Goal: Task Accomplishment & Management: Complete application form

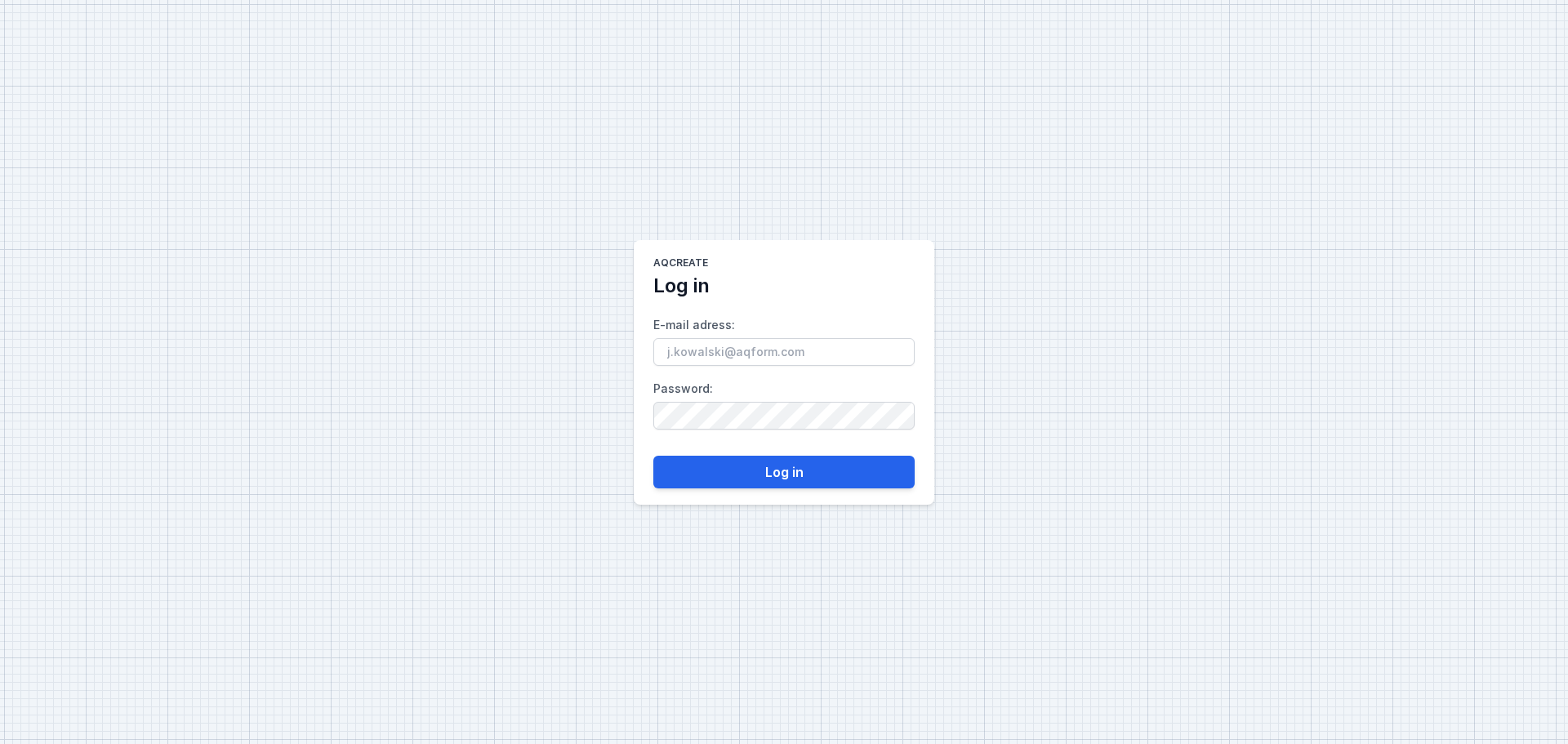
click at [755, 352] on input "E-mail adress :" at bounding box center [784, 352] width 261 height 28
type input "[EMAIL_ADDRESS][DOMAIN_NAME]"
click at [761, 487] on button "Log in" at bounding box center [784, 471] width 261 height 33
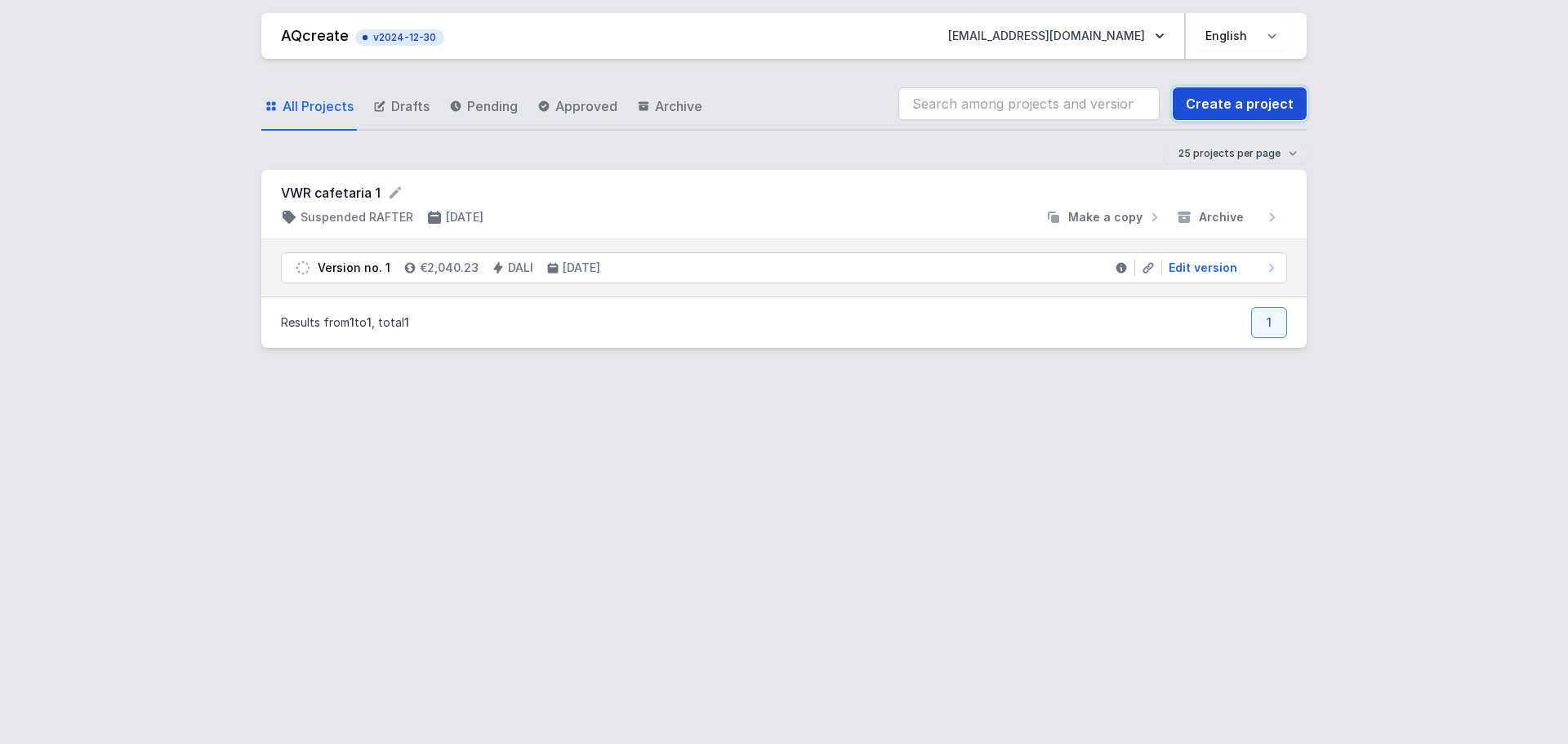
click at [1227, 99] on link "Create a project" at bounding box center [1240, 103] width 134 height 33
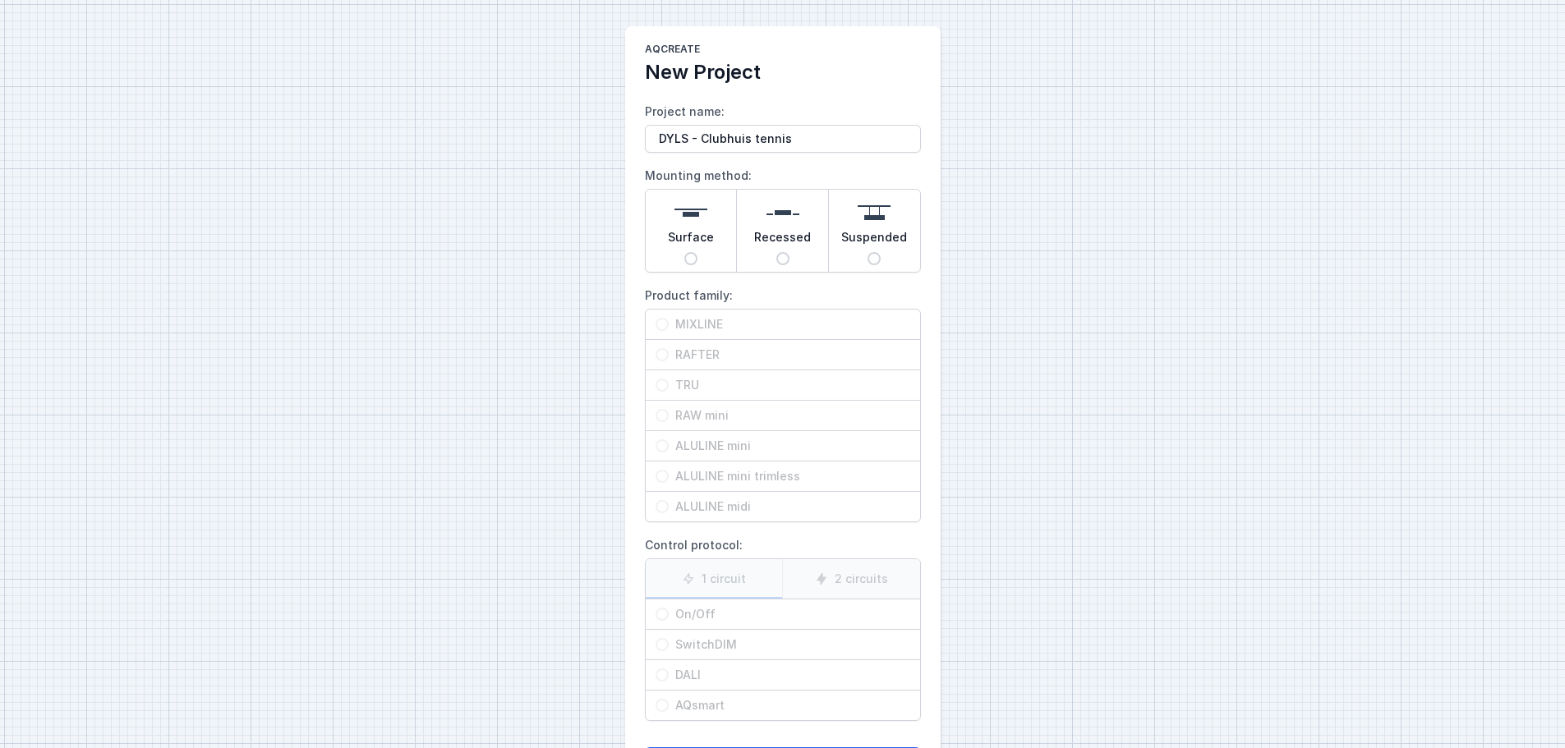
type input "DYLS - Clubhuis tennis"
click at [686, 260] on input "Surface" at bounding box center [690, 258] width 13 height 13
radio input "true"
click at [660, 383] on input "TRU" at bounding box center [662, 385] width 13 height 13
radio input "true"
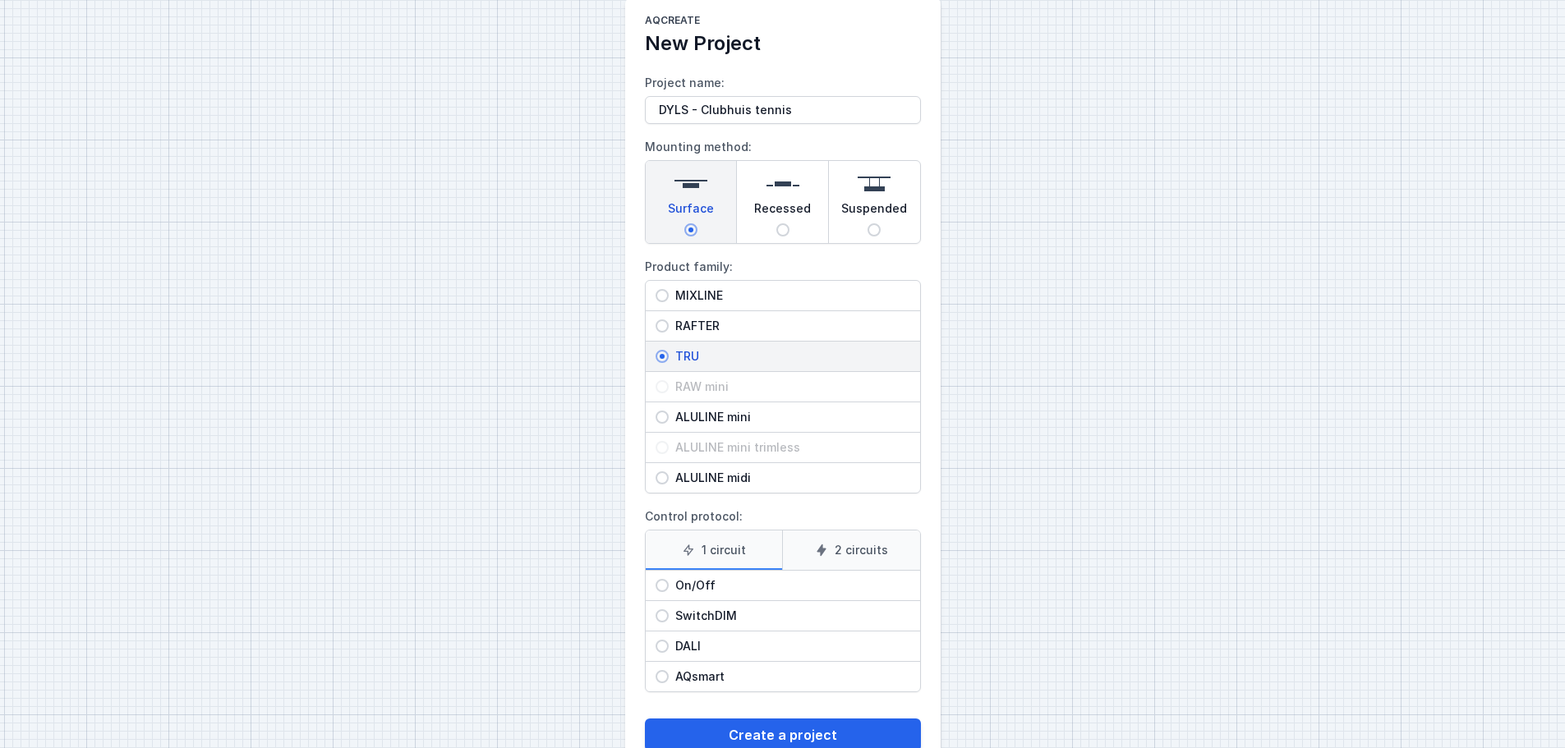
scroll to position [75, 0]
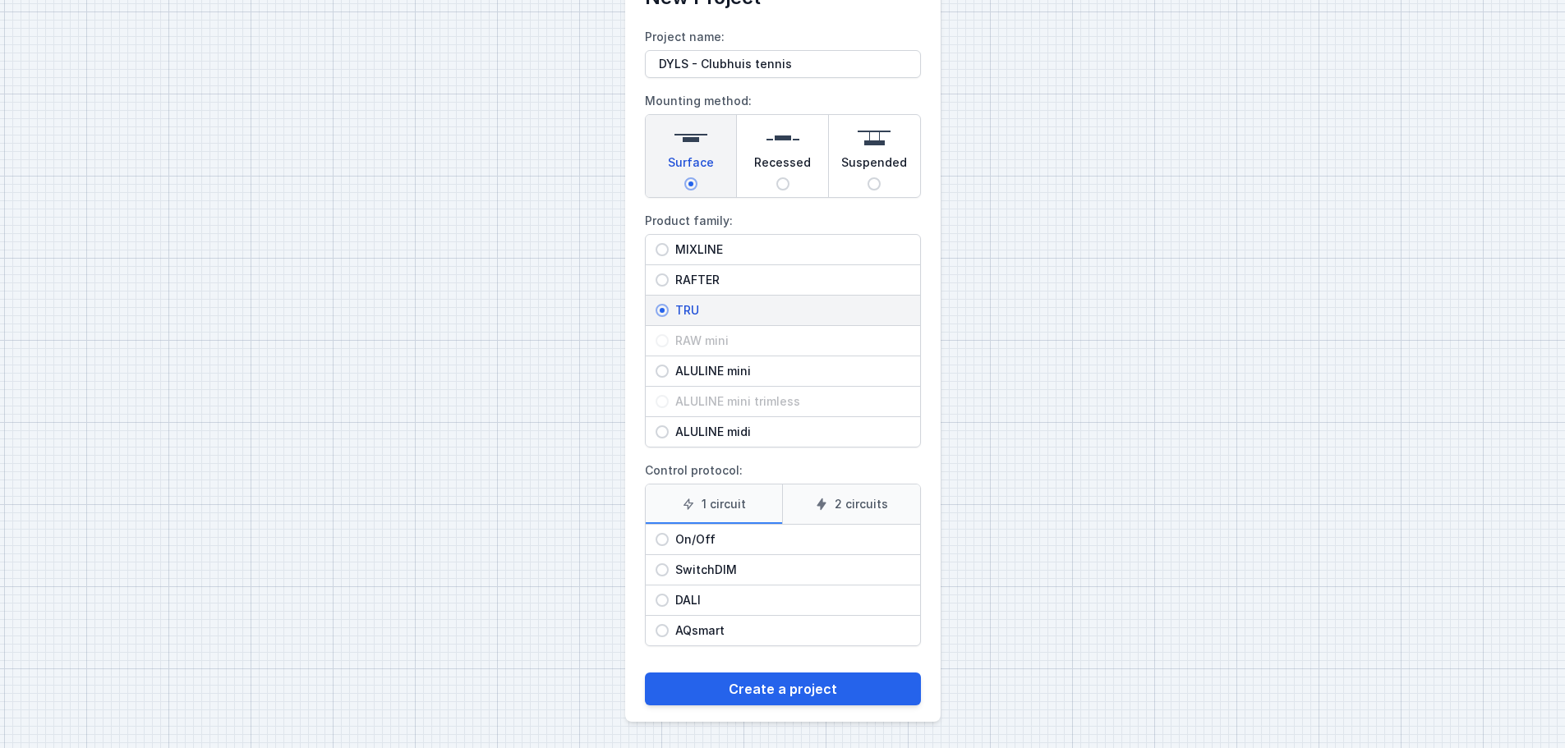
click at [662, 545] on input "On/Off" at bounding box center [662, 539] width 13 height 13
radio input "true"
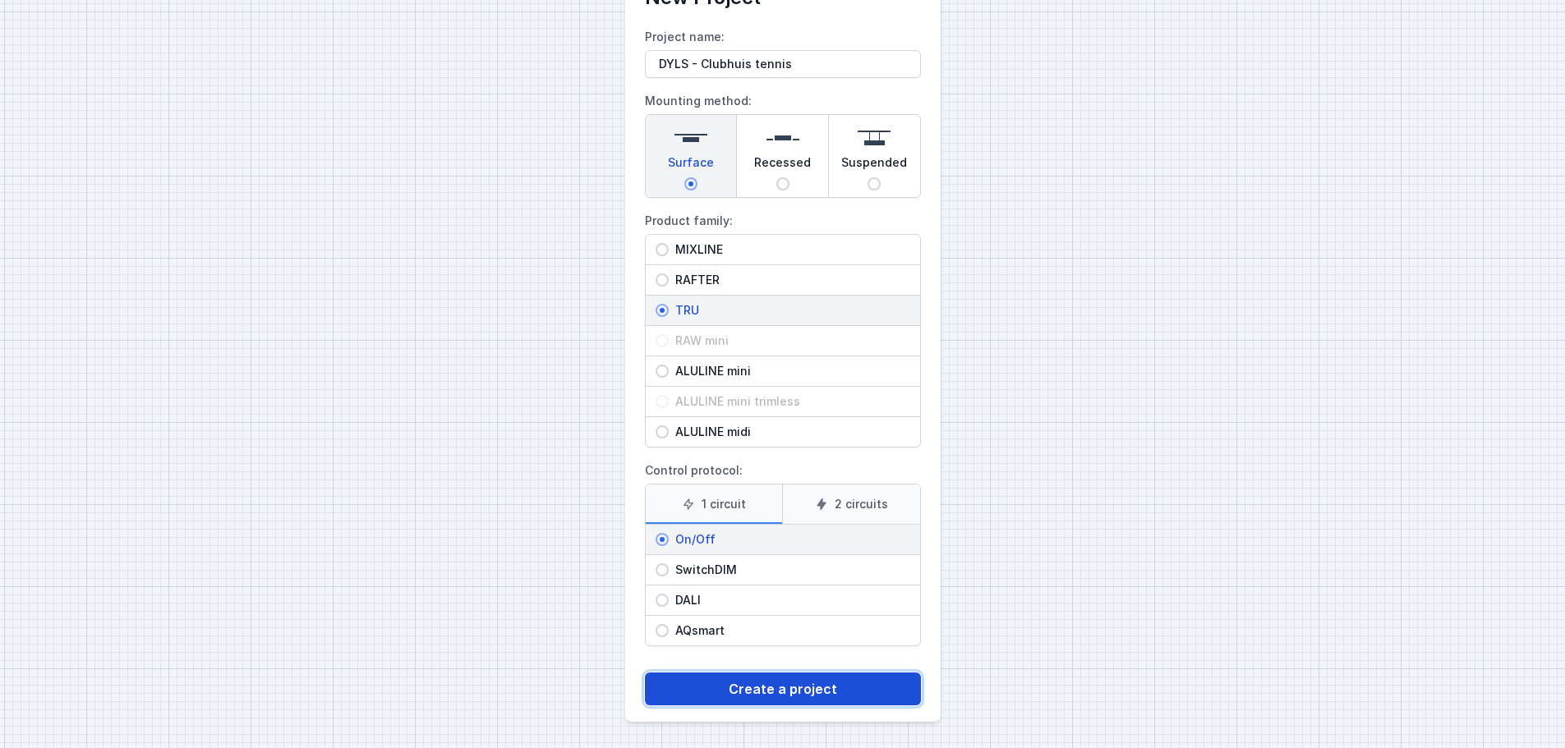
click at [843, 688] on button "Create a project" at bounding box center [783, 689] width 276 height 33
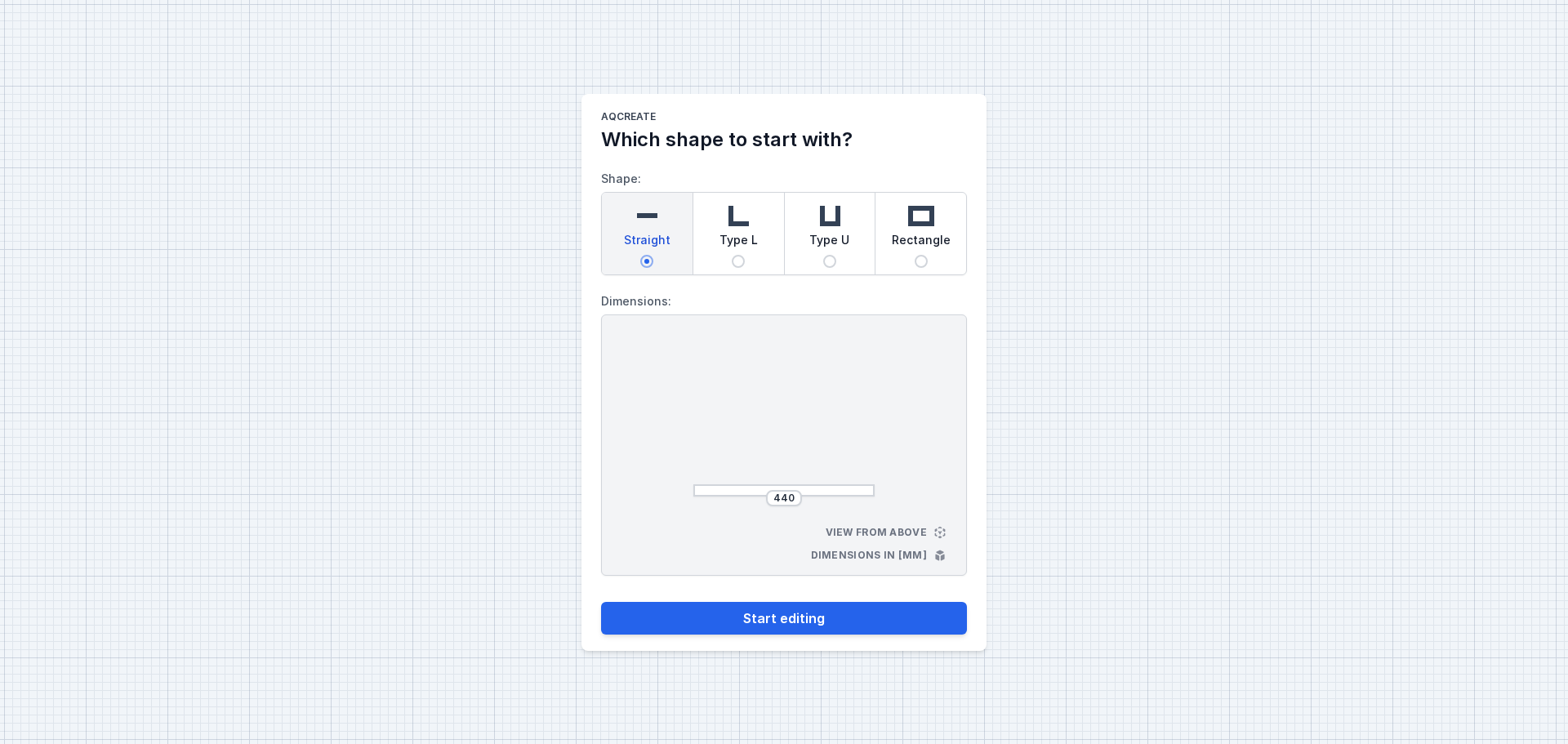
click at [747, 245] on span "Type L" at bounding box center [739, 243] width 39 height 23
click at [745, 255] on input "Type L" at bounding box center [738, 261] width 13 height 13
radio input "true"
click at [722, 418] on input "475" at bounding box center [718, 419] width 26 height 13
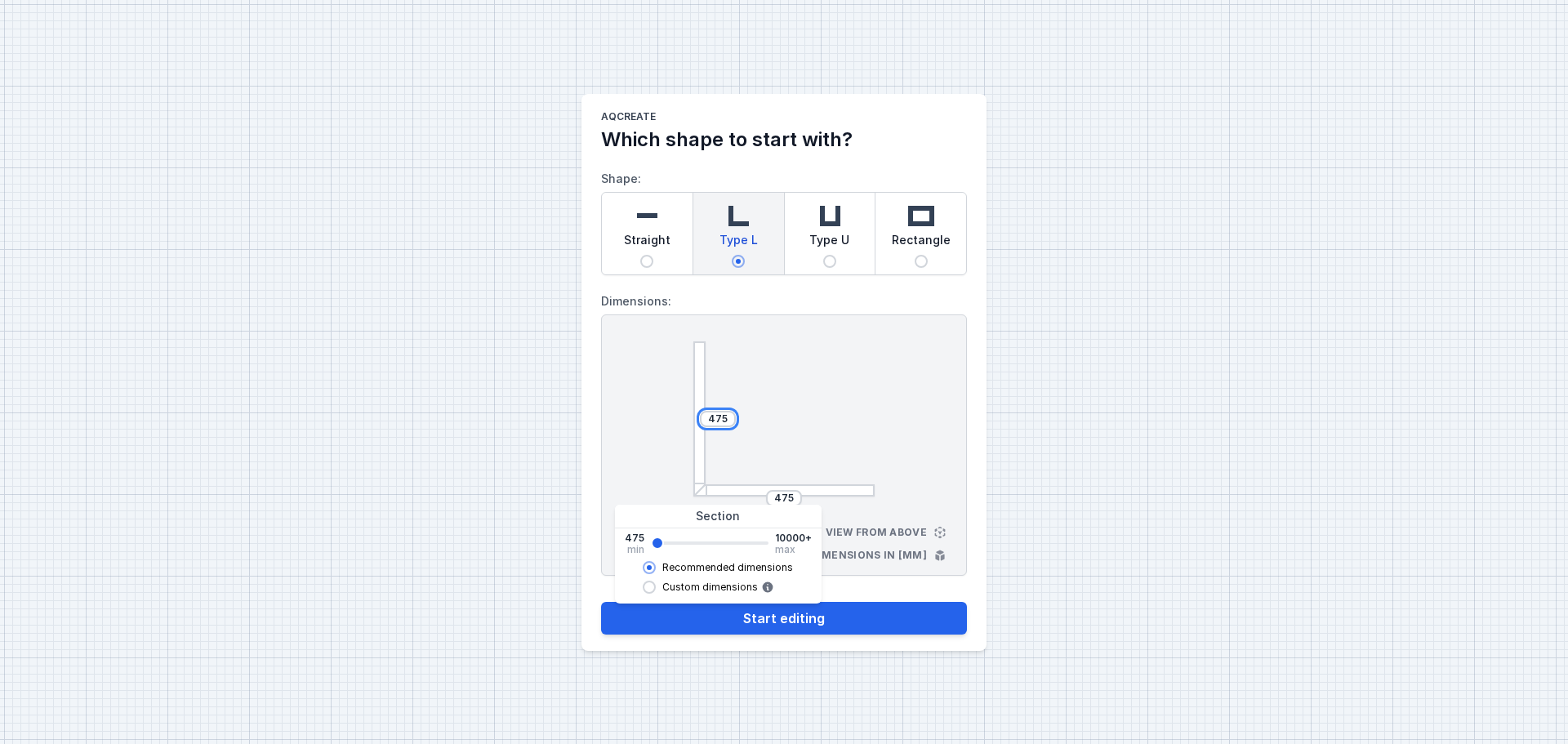
drag, startPoint x: 727, startPoint y: 420, endPoint x: 707, endPoint y: 418, distance: 20.1
click at [707, 418] on input "475" at bounding box center [718, 419] width 26 height 13
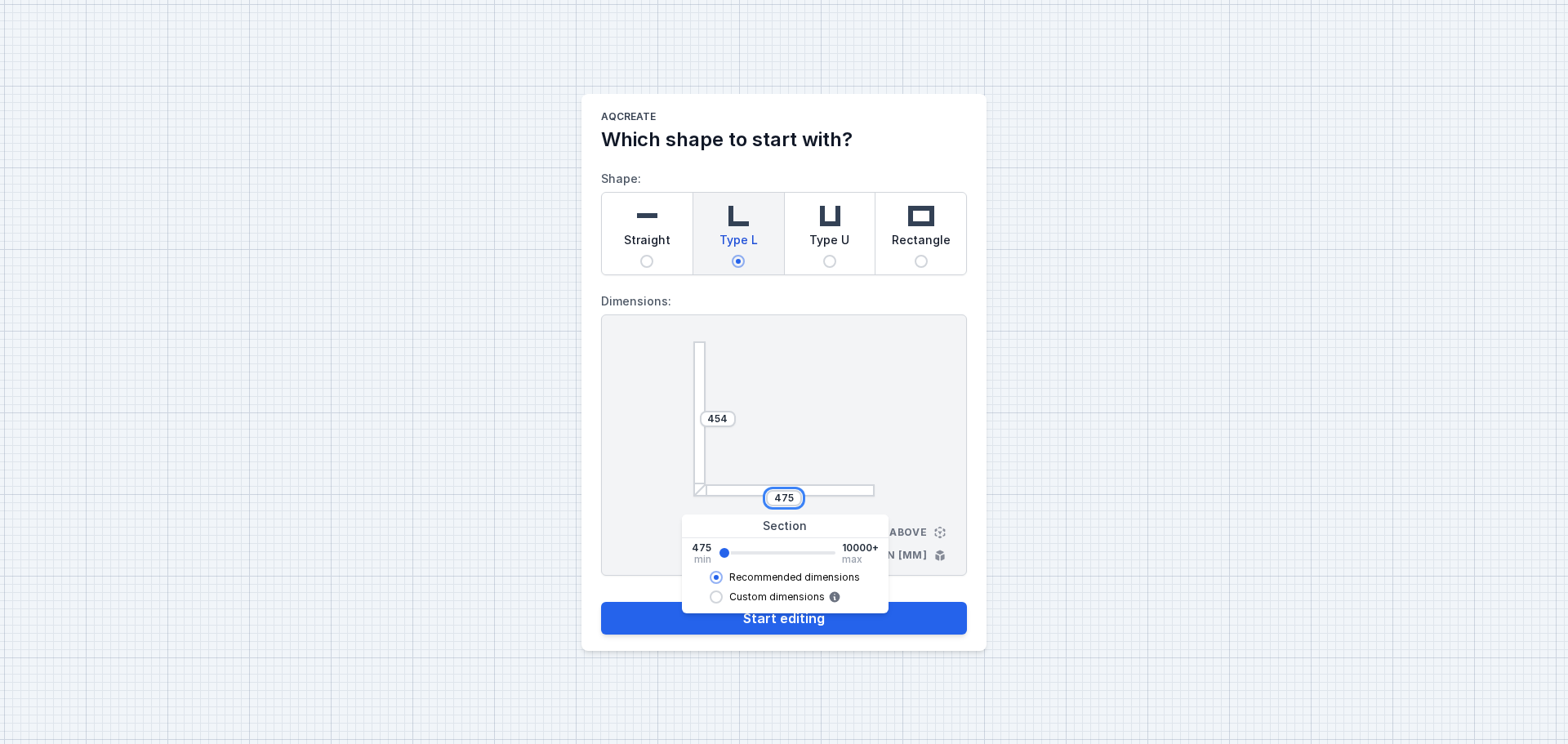
click at [792, 499] on input "475" at bounding box center [784, 498] width 26 height 13
drag, startPoint x: 793, startPoint y: 497, endPoint x: 769, endPoint y: 497, distance: 24.0
click at [769, 497] on div "475" at bounding box center [784, 498] width 36 height 16
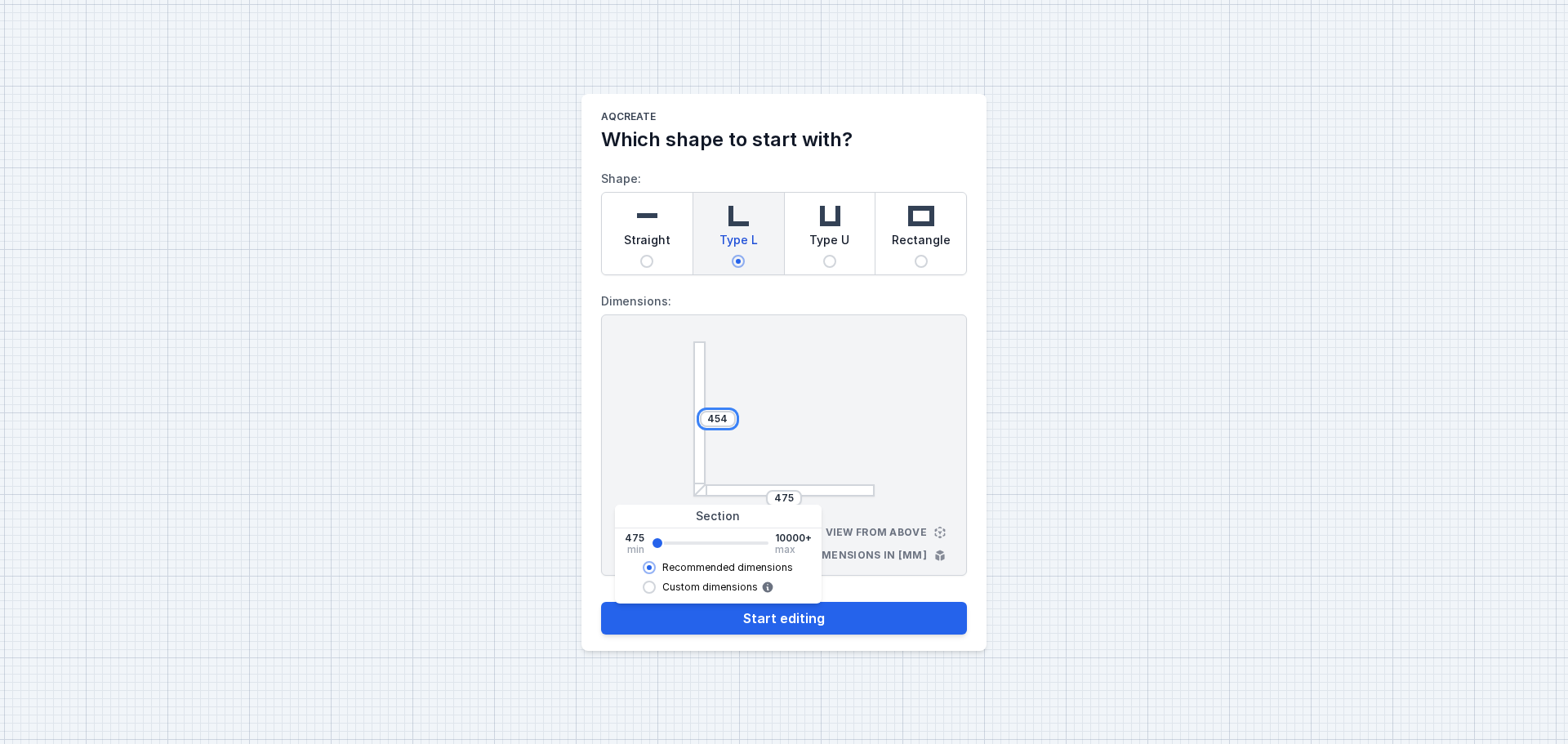
drag, startPoint x: 727, startPoint y: 419, endPoint x: 699, endPoint y: 419, distance: 28.0
click at [700, 419] on div "454" at bounding box center [718, 419] width 36 height 16
type input "450"
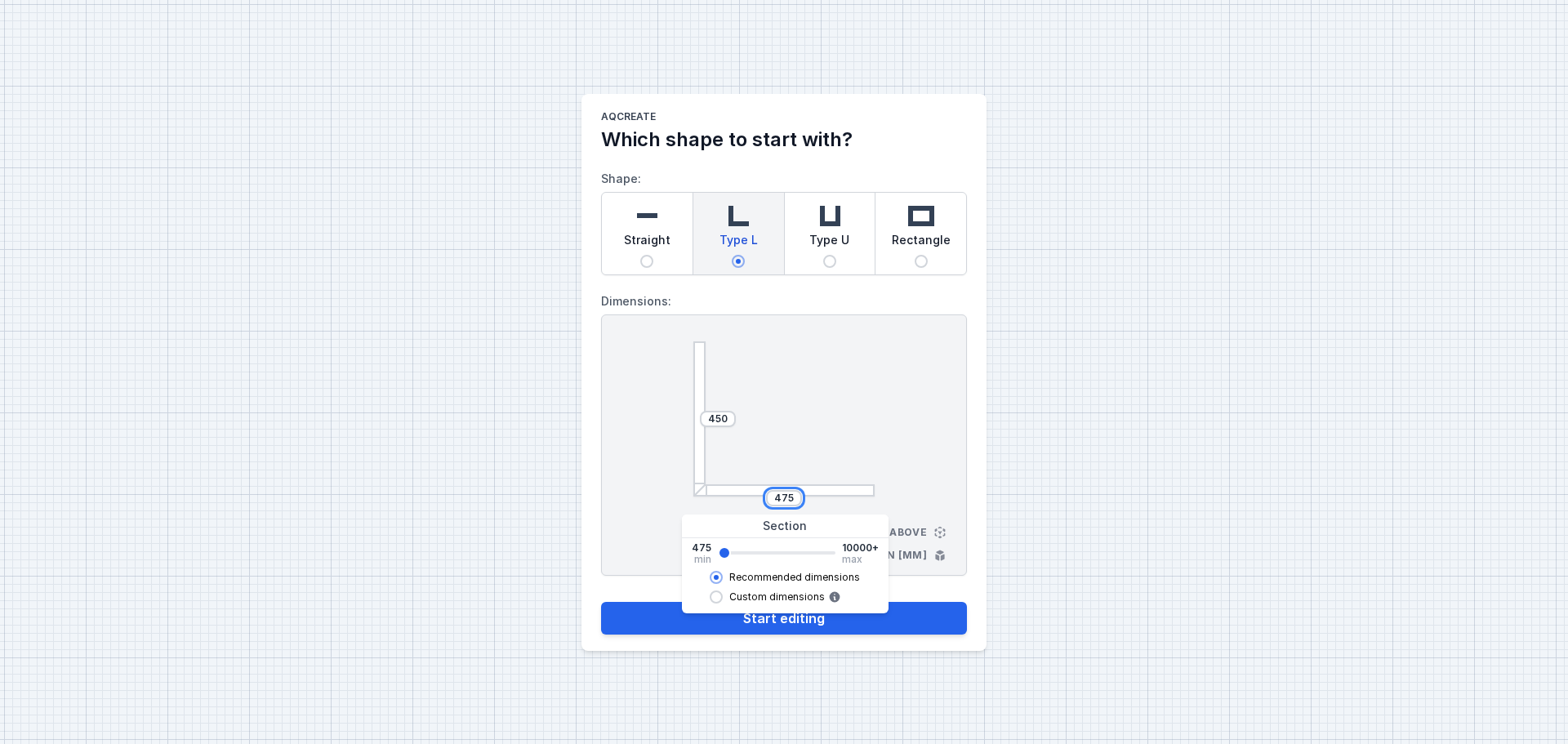
drag, startPoint x: 790, startPoint y: 496, endPoint x: 740, endPoint y: 496, distance: 50.0
click at [741, 496] on div "475" at bounding box center [784, 498] width 181 height 16
drag, startPoint x: 796, startPoint y: 501, endPoint x: 753, endPoint y: 502, distance: 43.0
click at [753, 502] on div "300" at bounding box center [784, 498] width 181 height 16
type input "240"
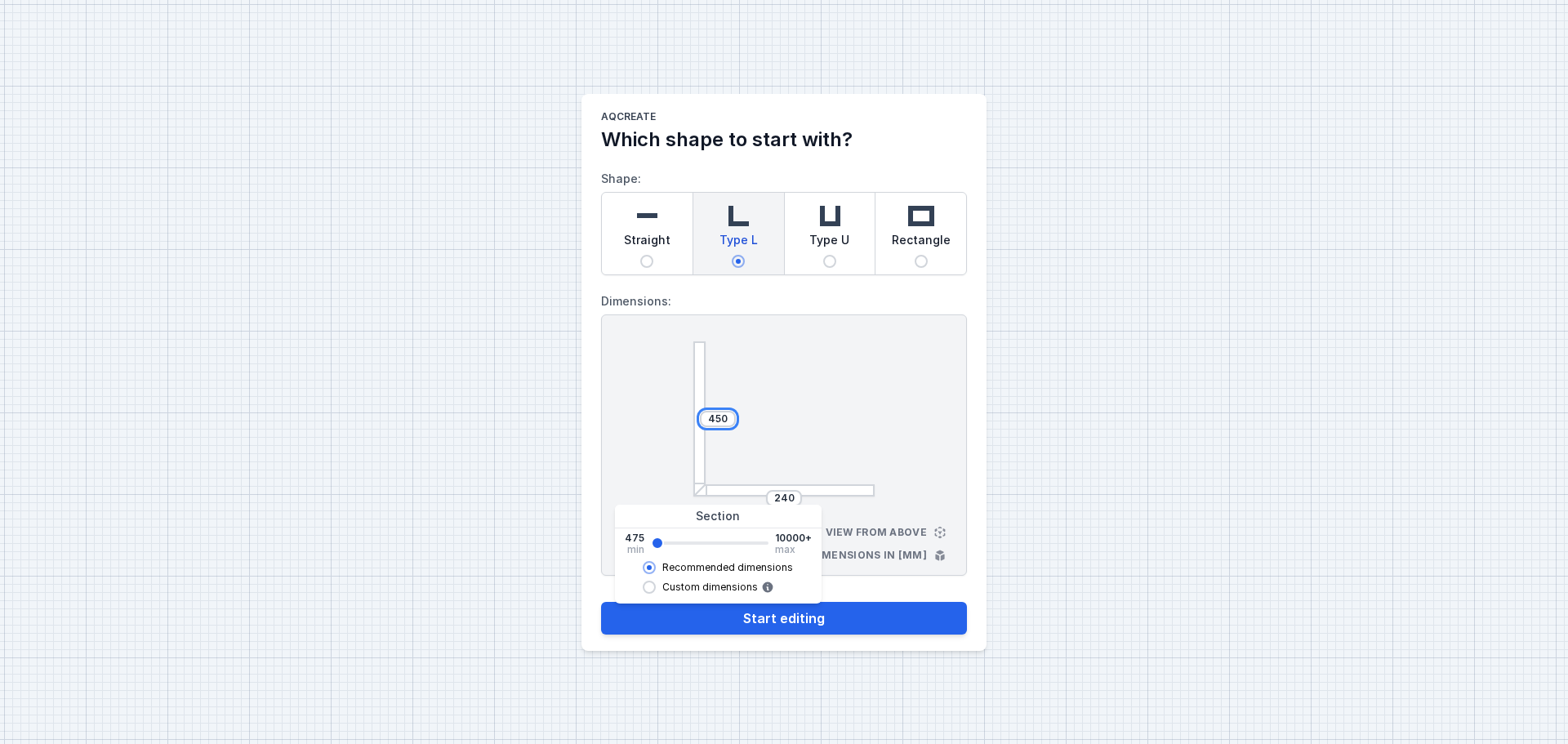
drag, startPoint x: 728, startPoint y: 418, endPoint x: 685, endPoint y: 418, distance: 43.0
click at [685, 418] on div "450 240 View from above Dimensions in [mm]" at bounding box center [784, 445] width 366 height 262
click at [730, 415] on input "450" at bounding box center [718, 419] width 26 height 13
drag, startPoint x: 730, startPoint y: 419, endPoint x: 711, endPoint y: 419, distance: 19.0
click at [711, 419] on input "450" at bounding box center [718, 419] width 26 height 13
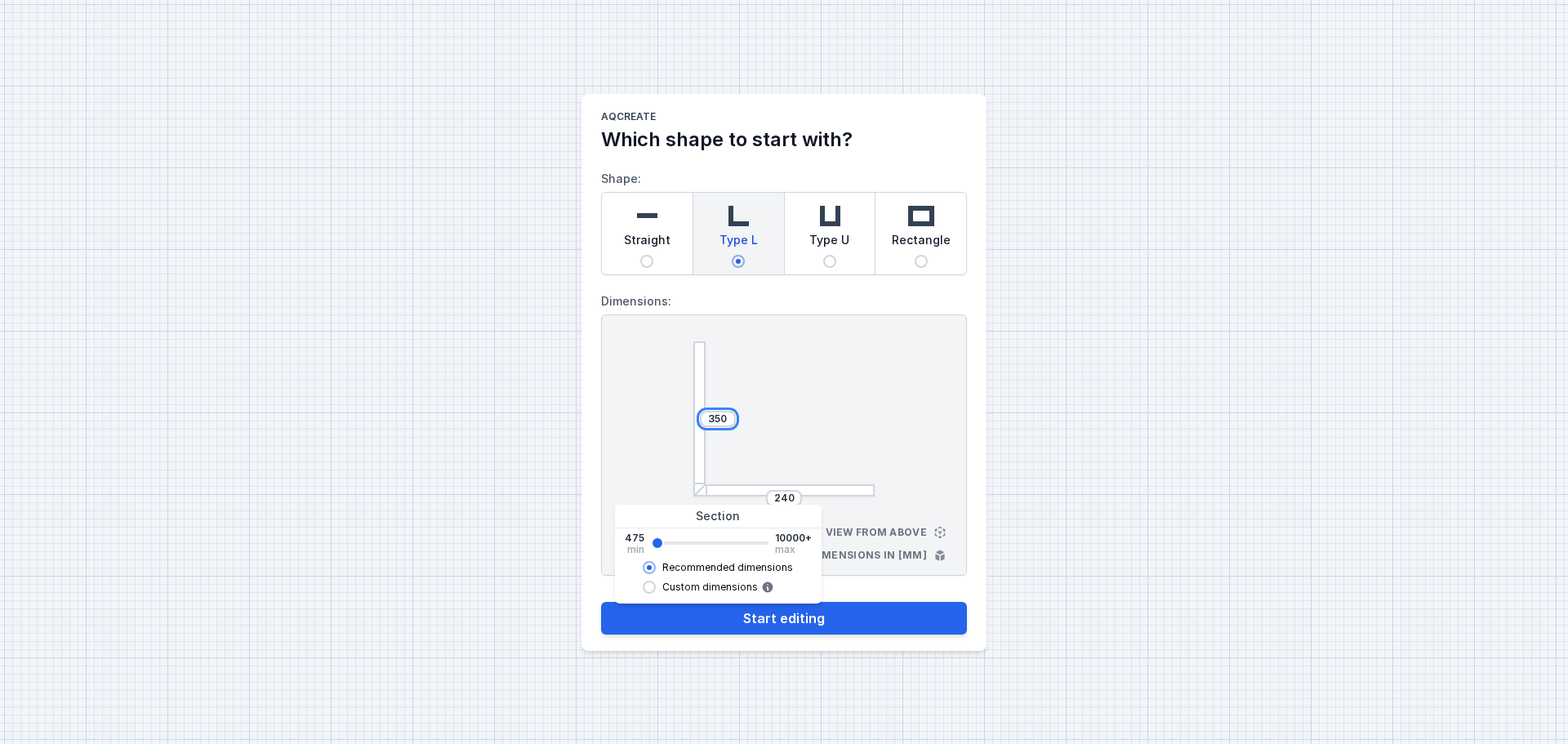
type input "350"
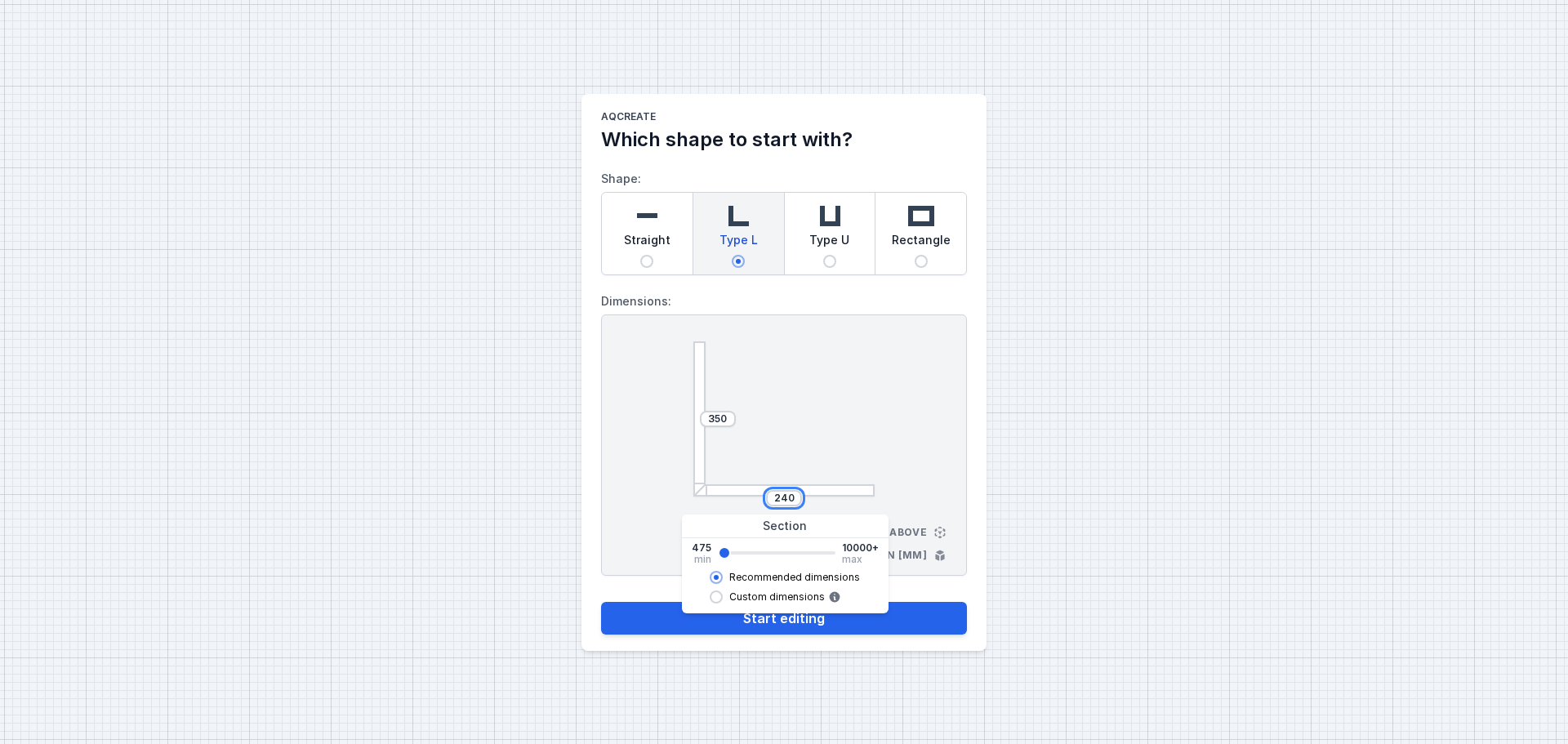
drag, startPoint x: 794, startPoint y: 502, endPoint x: 758, endPoint y: 500, distance: 36.1
click at [758, 500] on div "240" at bounding box center [784, 498] width 181 height 16
type input "200"
click at [718, 600] on input "Custom dimensions" at bounding box center [716, 597] width 13 height 13
radio input "true"
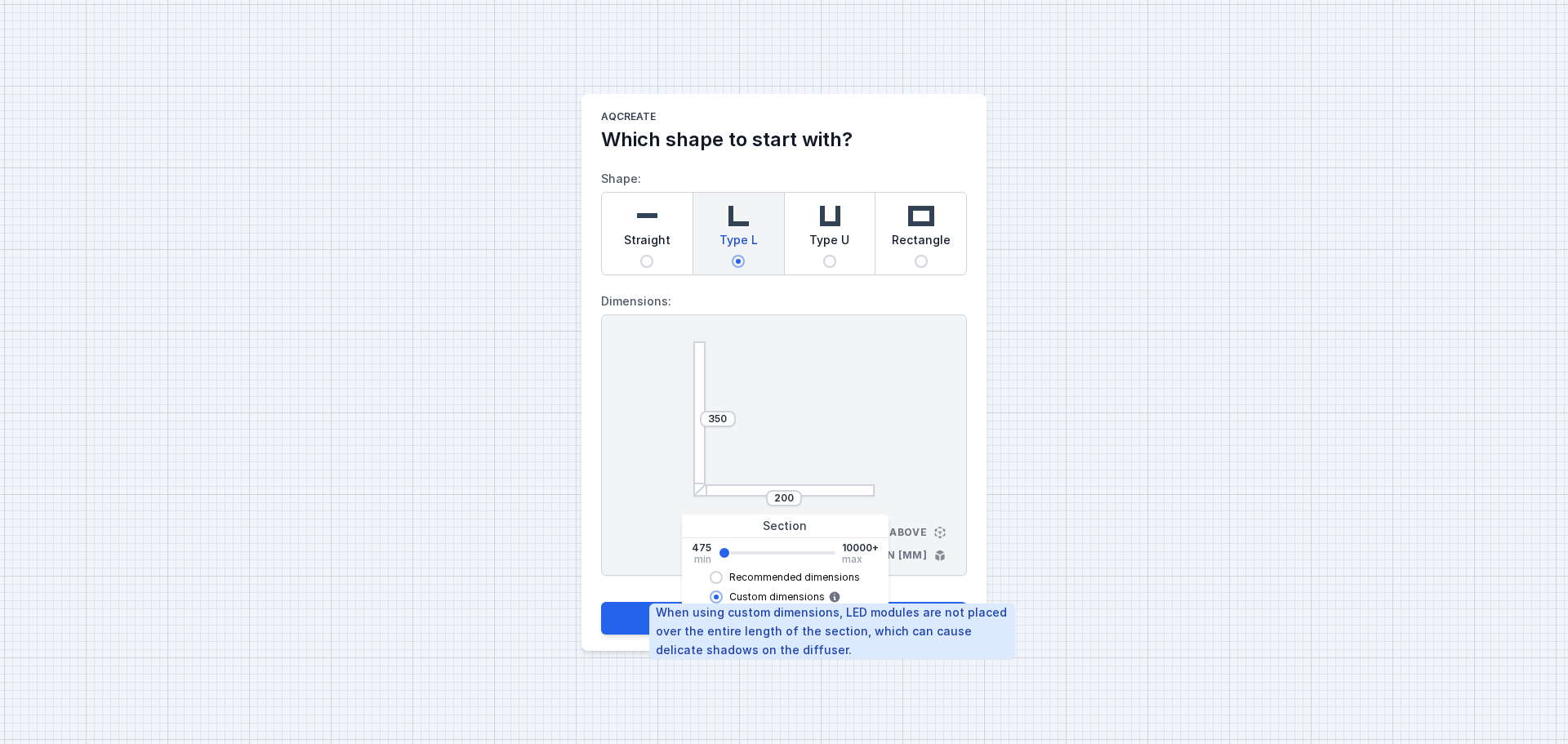
click at [832, 599] on icon at bounding box center [834, 597] width 13 height 13
click at [723, 599] on input "Custom dimensions" at bounding box center [716, 597] width 13 height 13
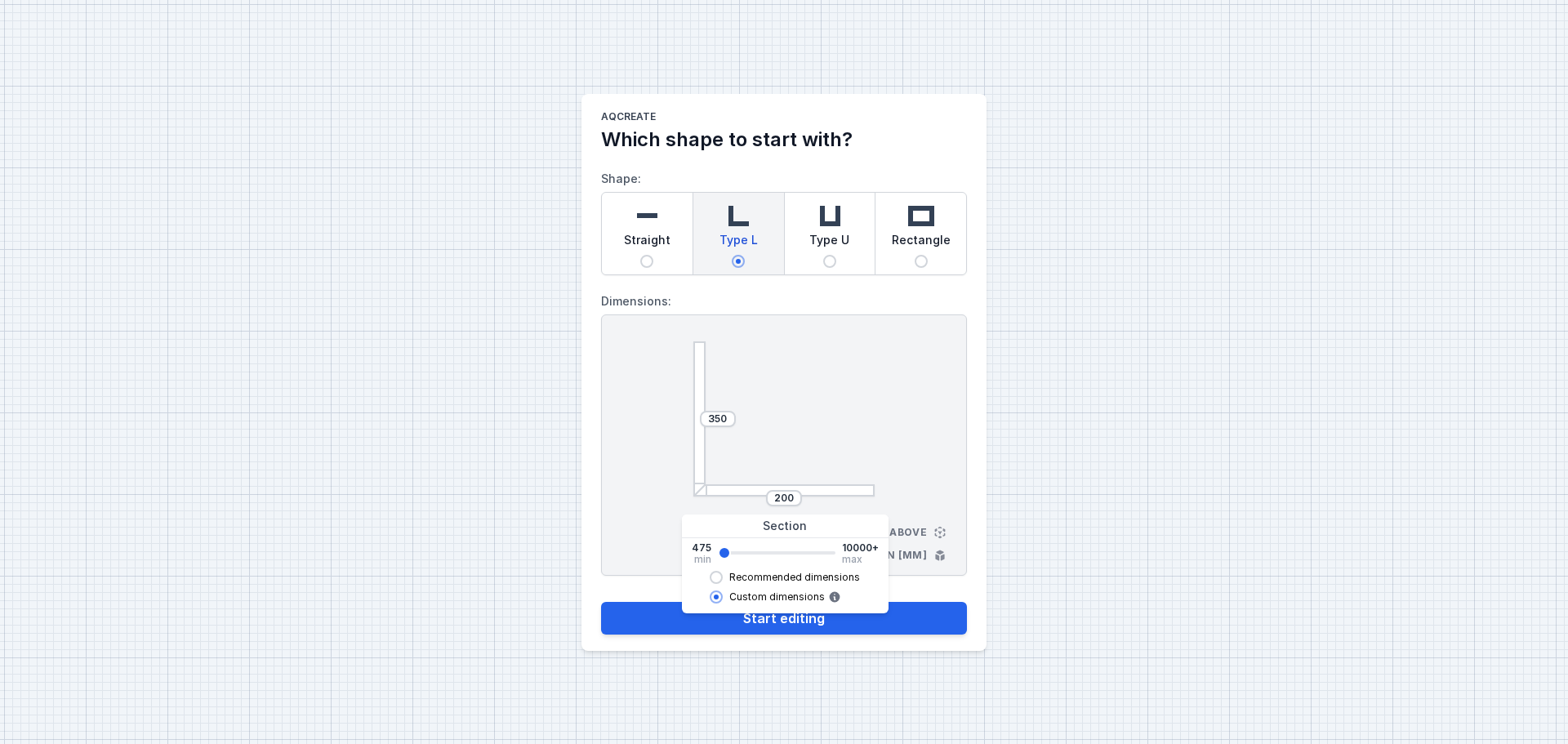
click at [715, 576] on input "Recommended dimensions" at bounding box center [716, 577] width 13 height 13
radio input "true"
radio input "false"
click at [894, 487] on div "350 200 View from above Dimensions in [mm]" at bounding box center [784, 445] width 366 height 262
drag, startPoint x: 795, startPoint y: 495, endPoint x: 782, endPoint y: 495, distance: 13.0
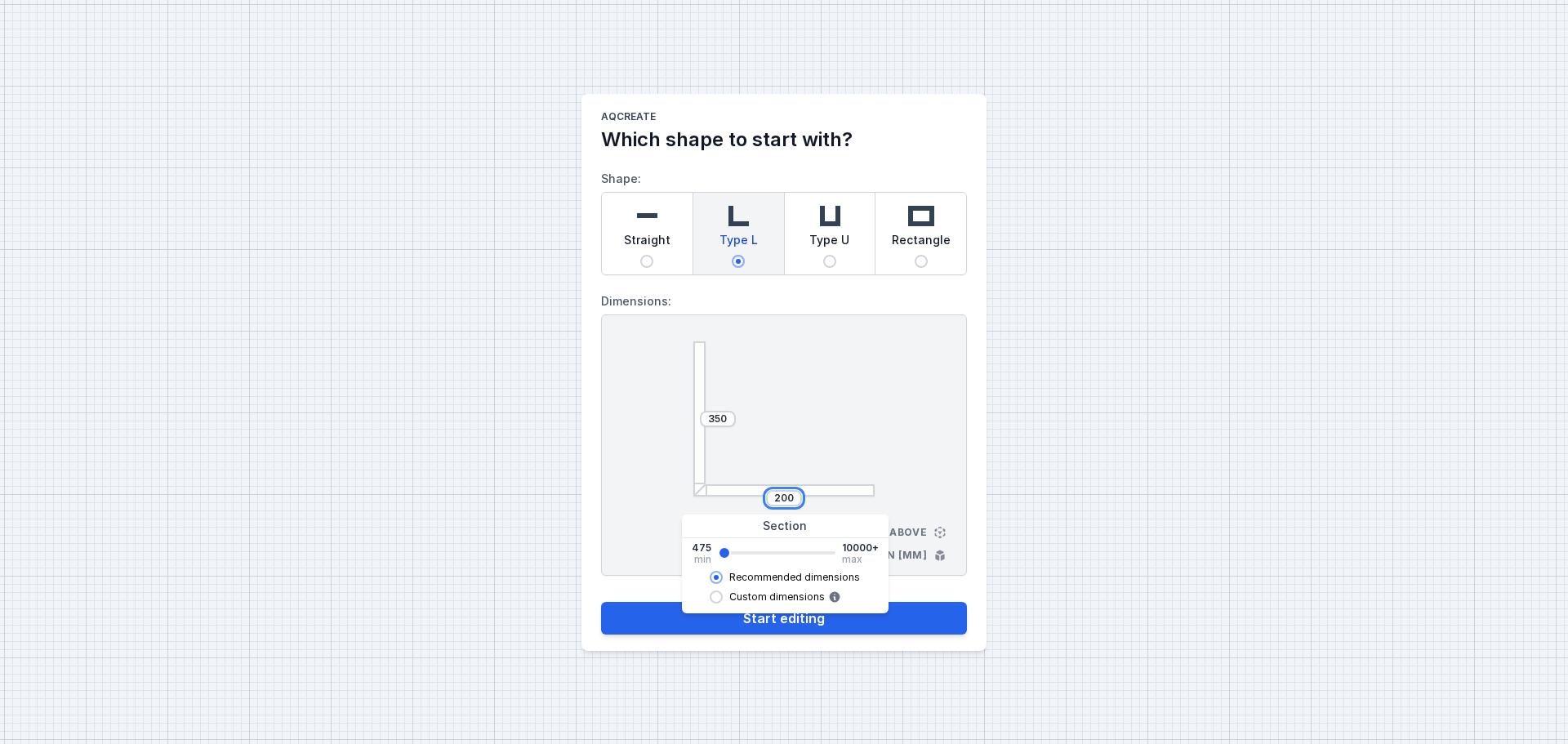
click at [782, 495] on input "200" at bounding box center [784, 498] width 26 height 13
type input "240"
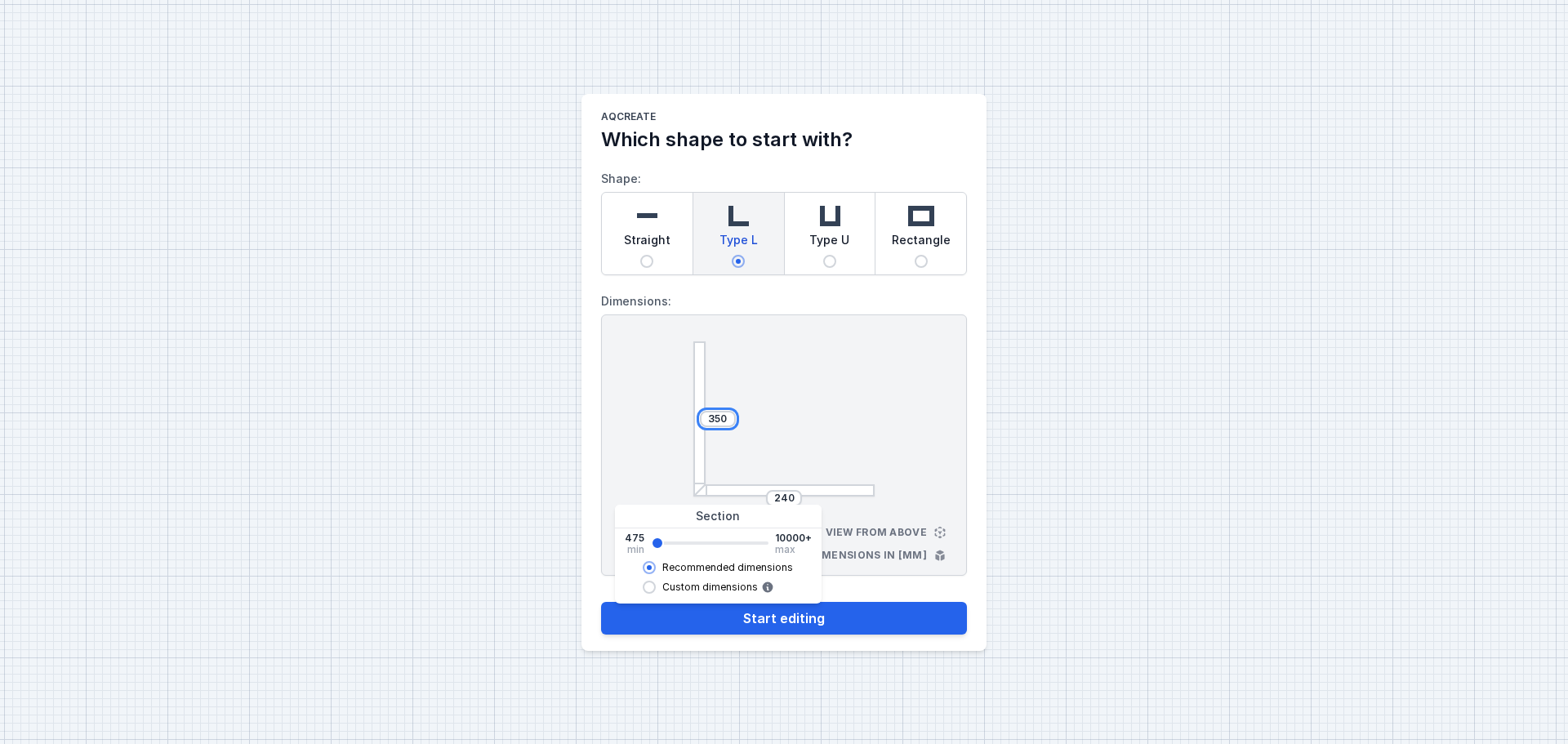
drag, startPoint x: 727, startPoint y: 416, endPoint x: 710, endPoint y: 419, distance: 17.3
click at [710, 419] on input "350" at bounding box center [718, 419] width 26 height 13
drag, startPoint x: 716, startPoint y: 418, endPoint x: 688, endPoint y: 417, distance: 28.0
click at [688, 417] on div "400 240 View from above Dimensions in [mm]" at bounding box center [784, 445] width 366 height 262
type input "350"
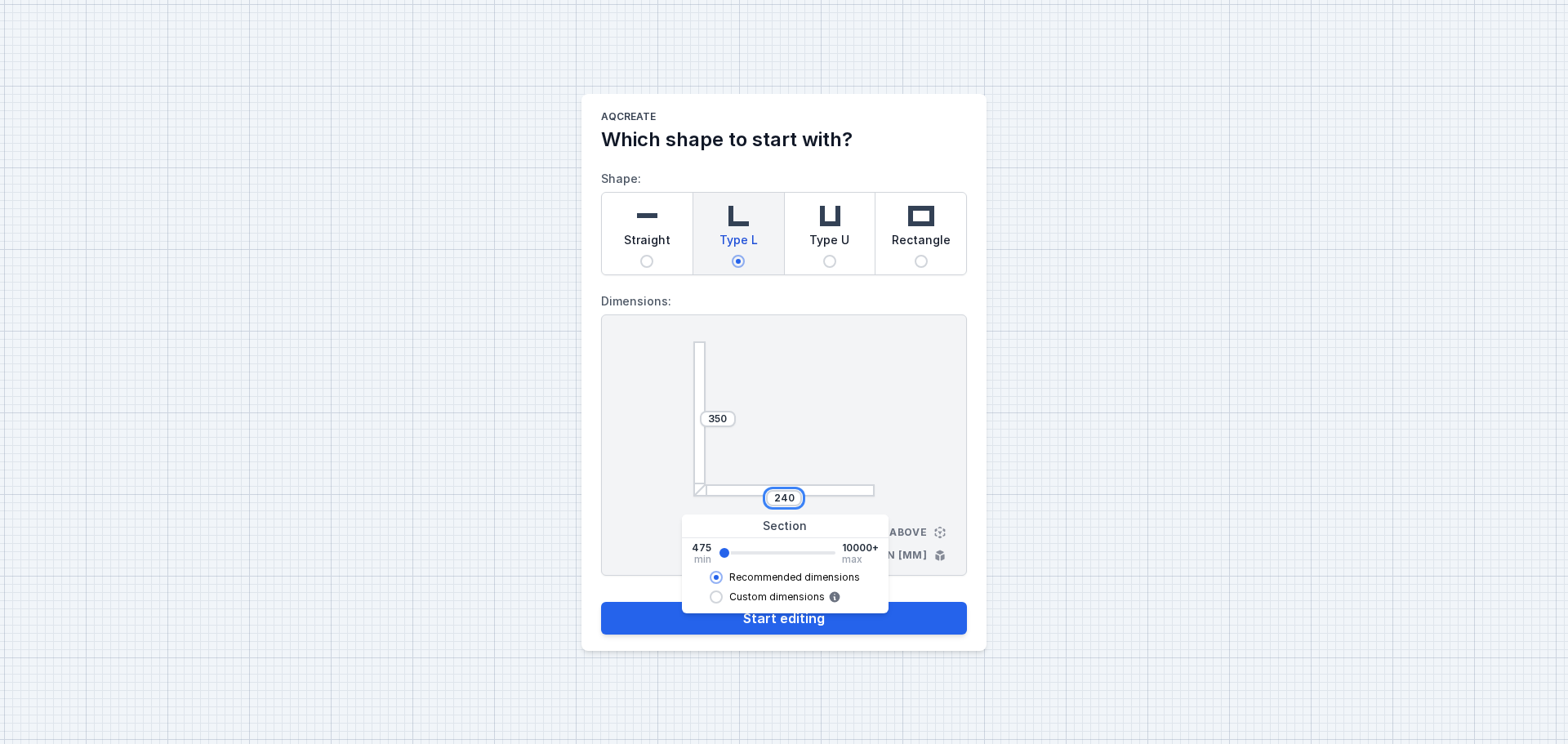
drag, startPoint x: 792, startPoint y: 497, endPoint x: 783, endPoint y: 497, distance: 9.0
click at [783, 497] on input "240" at bounding box center [784, 498] width 26 height 13
type input "200"
click at [991, 487] on div "AQcreate Which shape to start with? Shape: Straight Type L Type U Rectangle Dim…" at bounding box center [784, 372] width 1568 height 744
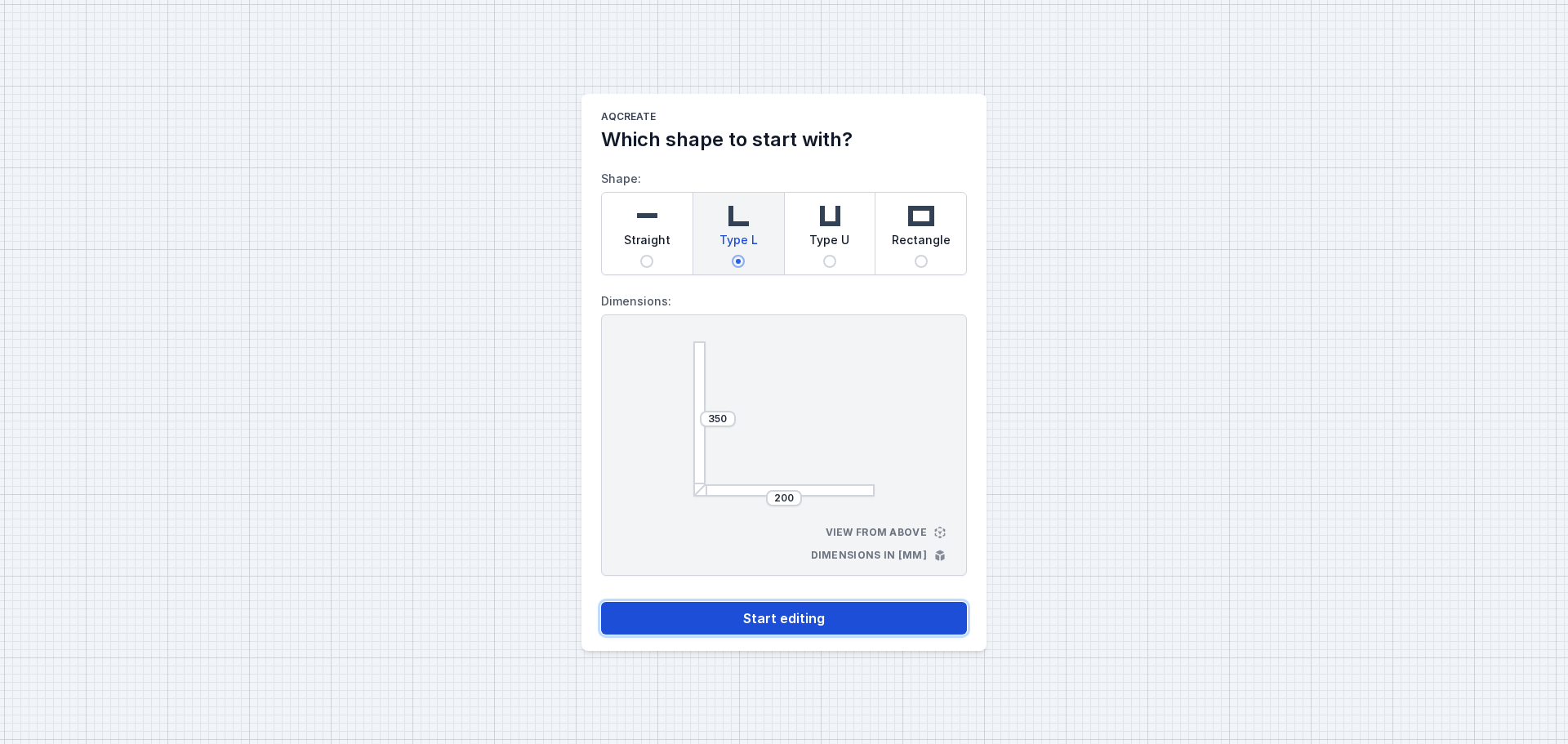
click at [784, 612] on button "Start editing" at bounding box center [784, 618] width 366 height 33
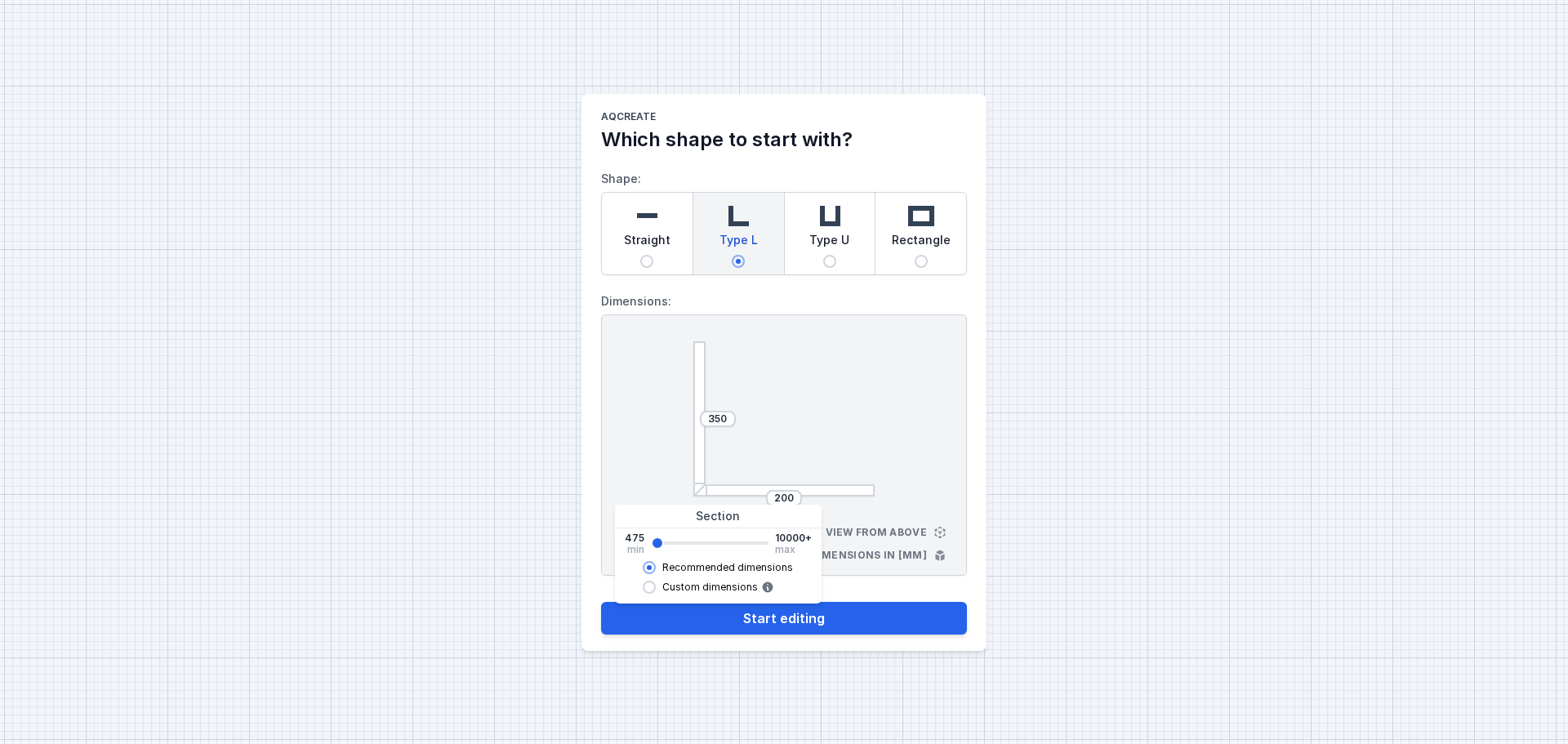
click at [652, 587] on input "Custom dimensions" at bounding box center [648, 587] width 13 height 13
radio input "true"
radio input "false"
click at [826, 611] on button "Start editing" at bounding box center [784, 618] width 366 height 33
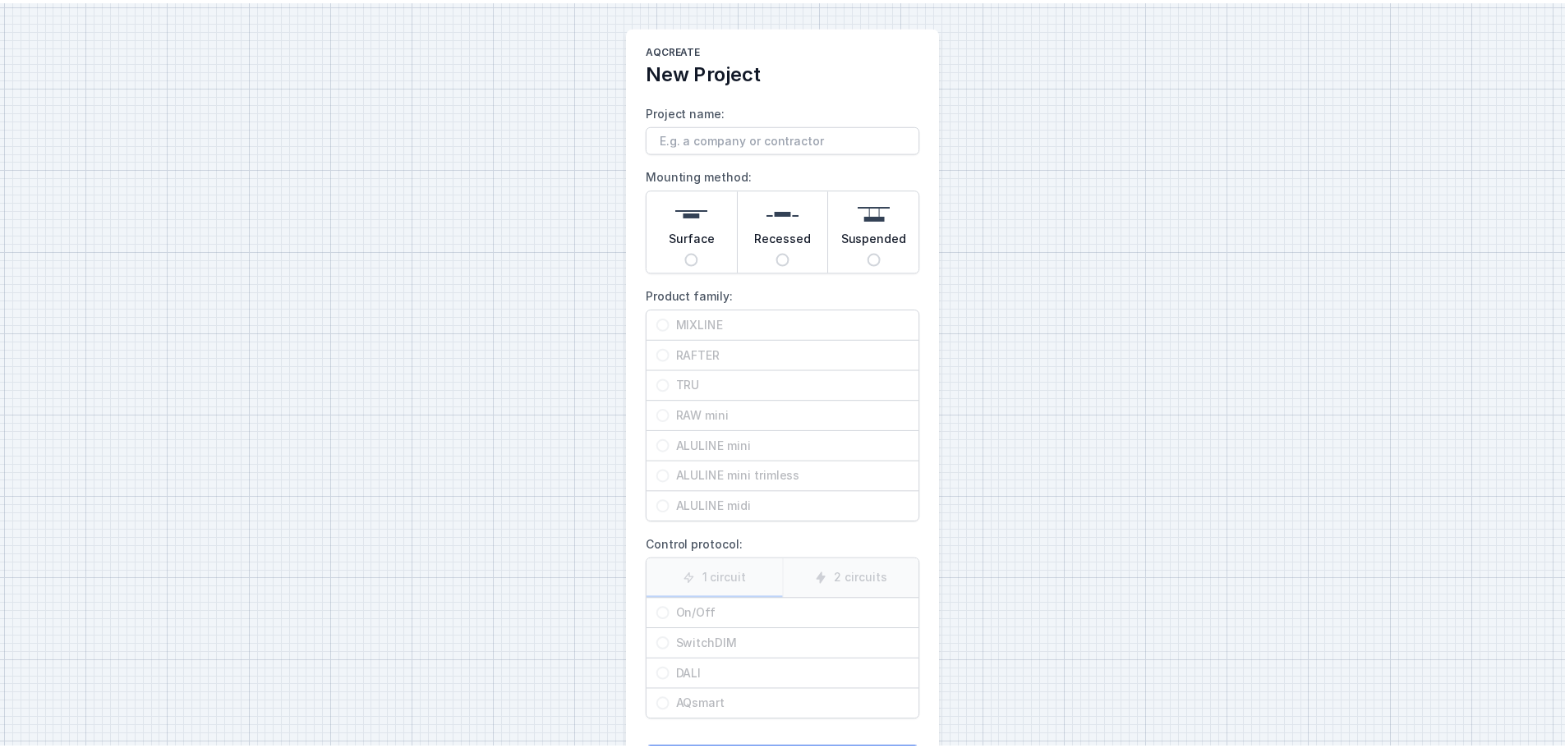
scroll to position [42, 0]
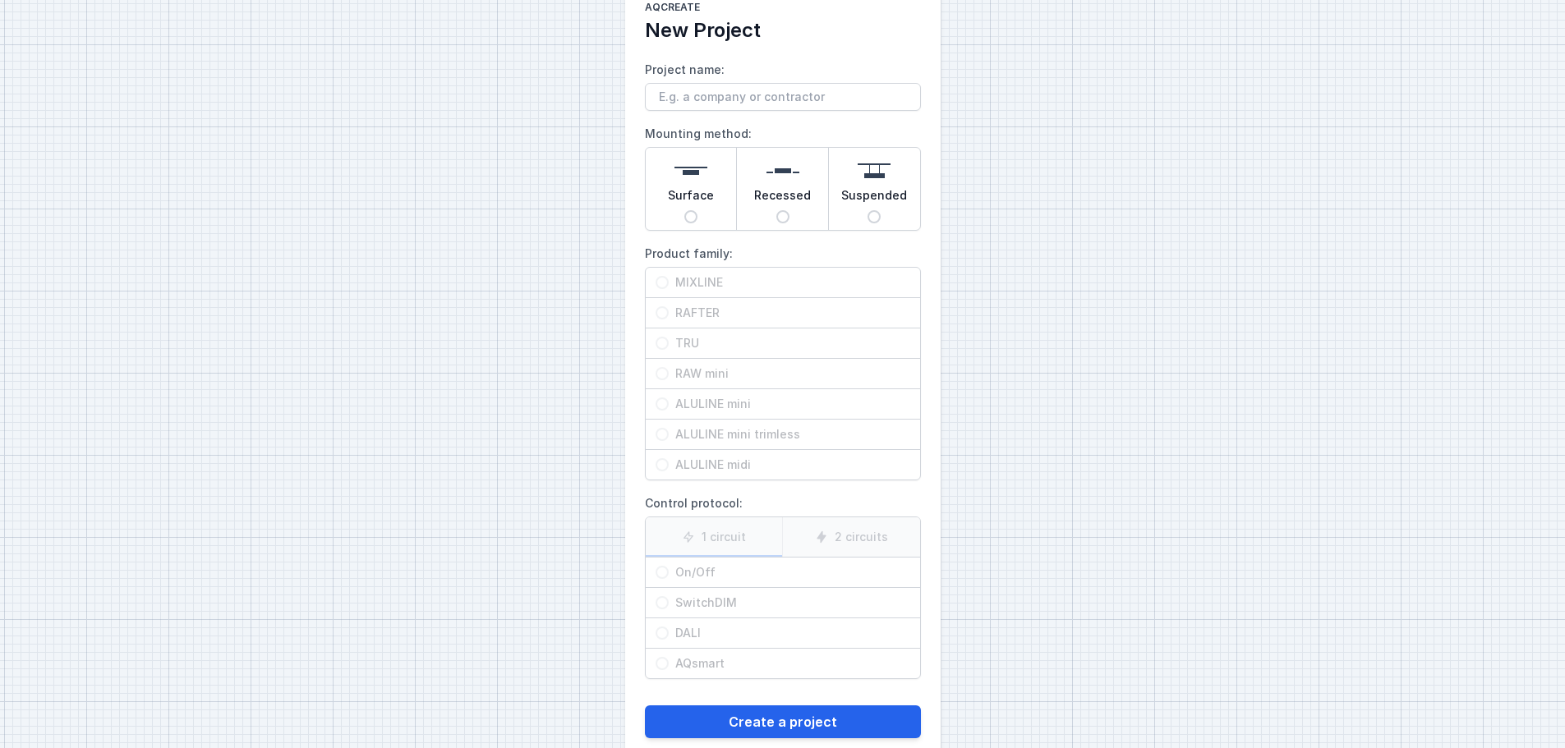
click at [713, 96] on input "Project name:" at bounding box center [783, 97] width 276 height 28
type input "vwr cafetaria"
click at [694, 192] on span "Surface" at bounding box center [691, 198] width 46 height 23
click at [694, 210] on input "Surface" at bounding box center [690, 216] width 13 height 13
radio input "true"
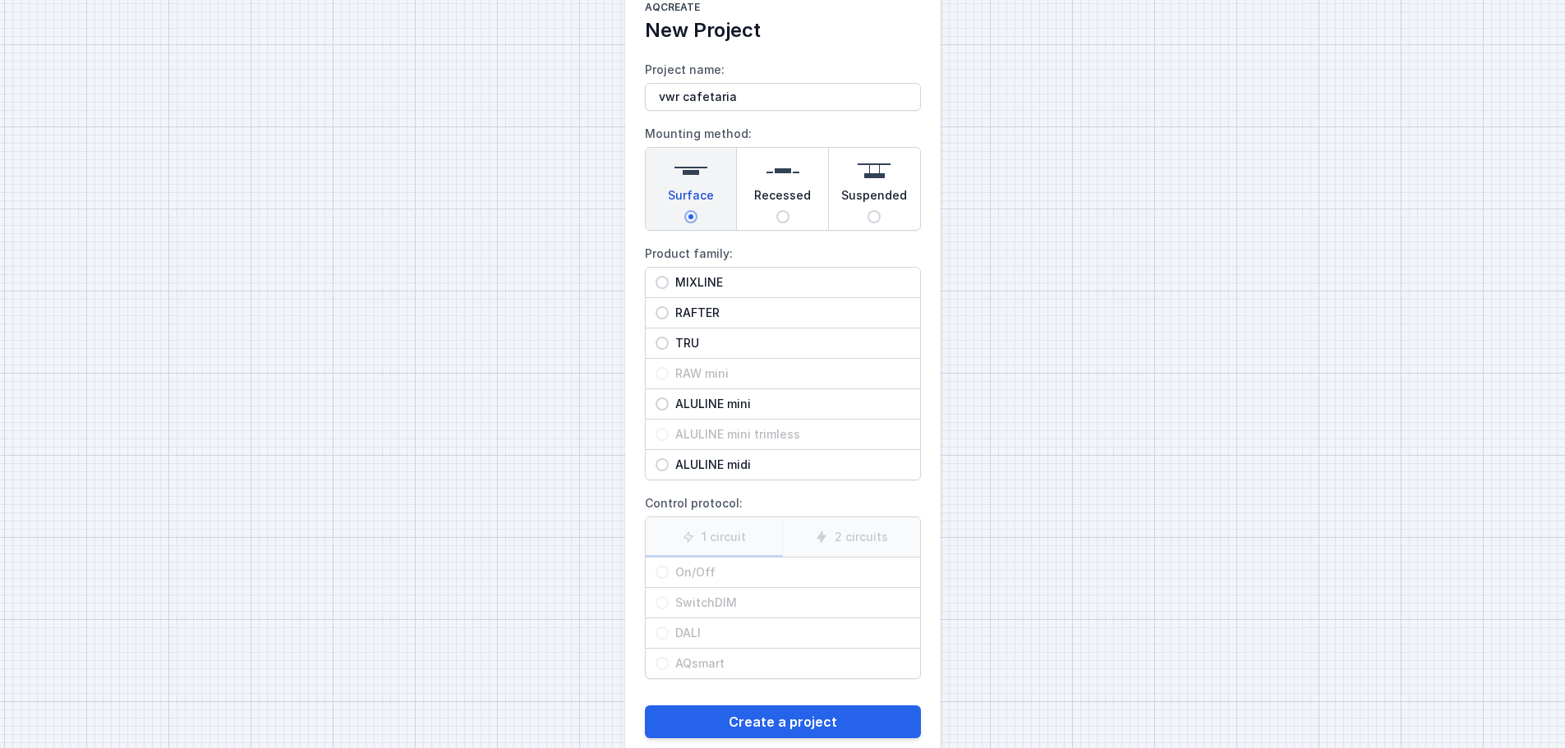
click at [660, 343] on input "TRU" at bounding box center [662, 343] width 13 height 13
radio input "true"
click at [662, 637] on input "DALI" at bounding box center [662, 633] width 13 height 13
radio input "true"
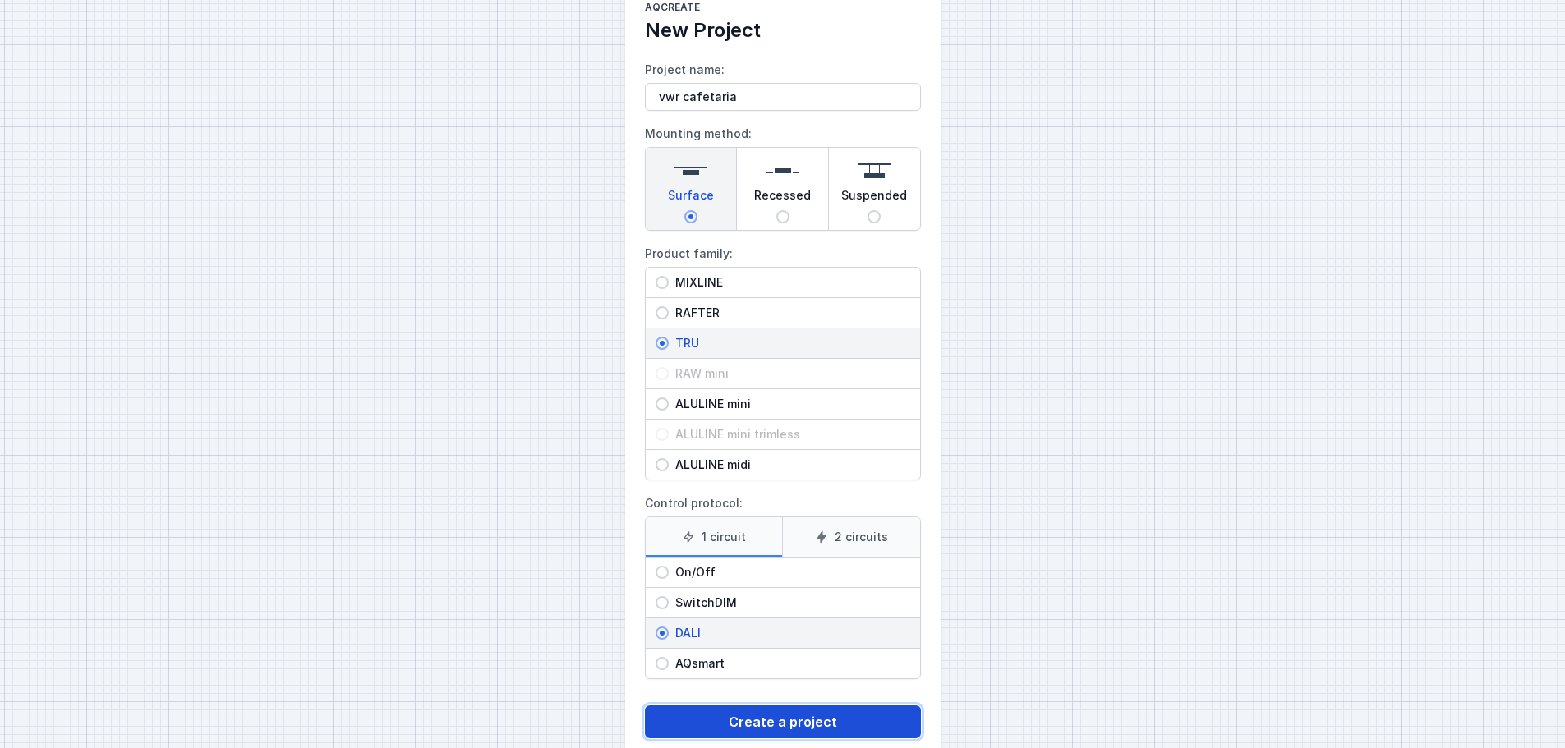
click at [733, 721] on button "Create a project" at bounding box center [783, 722] width 276 height 33
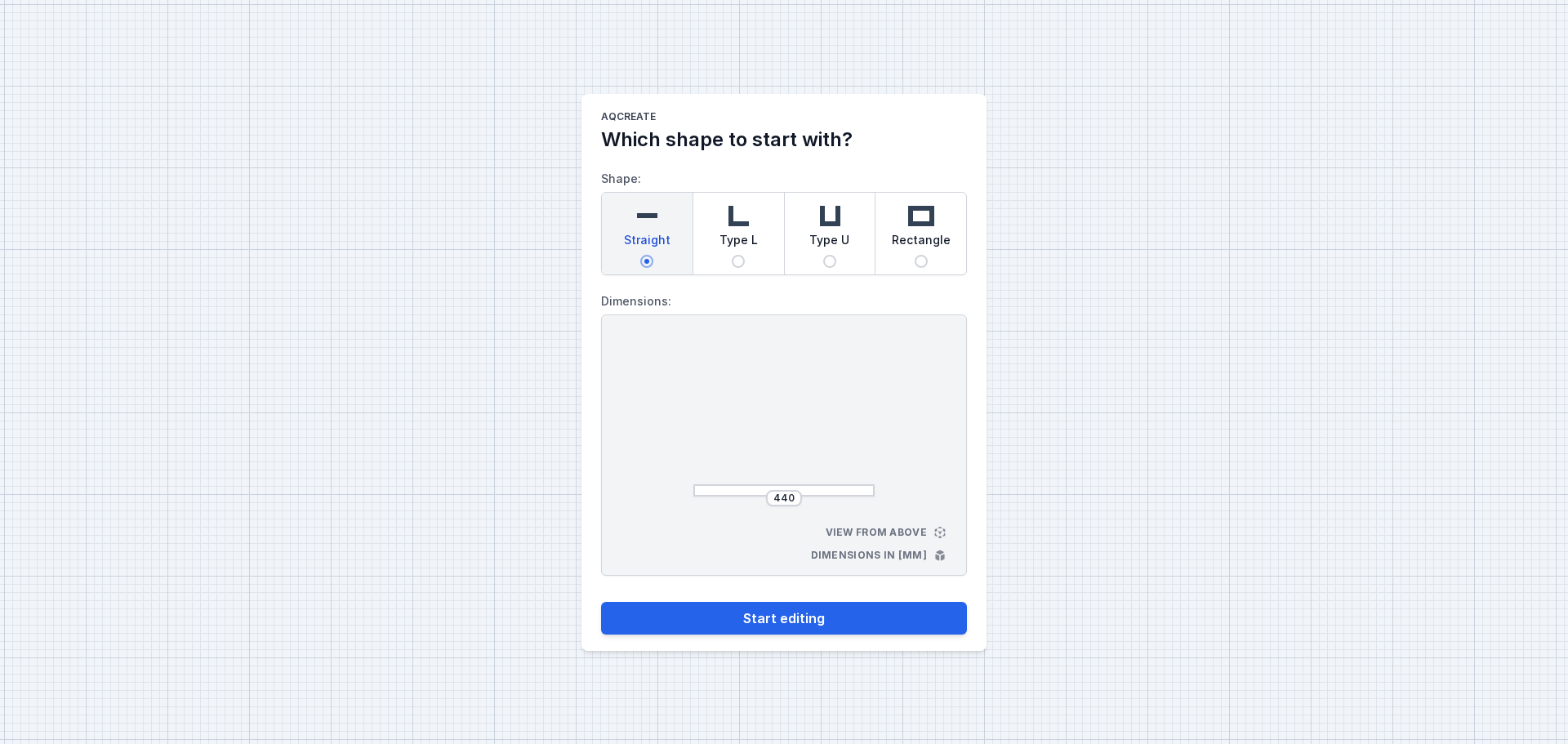
click at [746, 250] on span "Type L" at bounding box center [739, 243] width 39 height 23
click at [745, 255] on input "Type L" at bounding box center [738, 261] width 13 height 13
radio input "true"
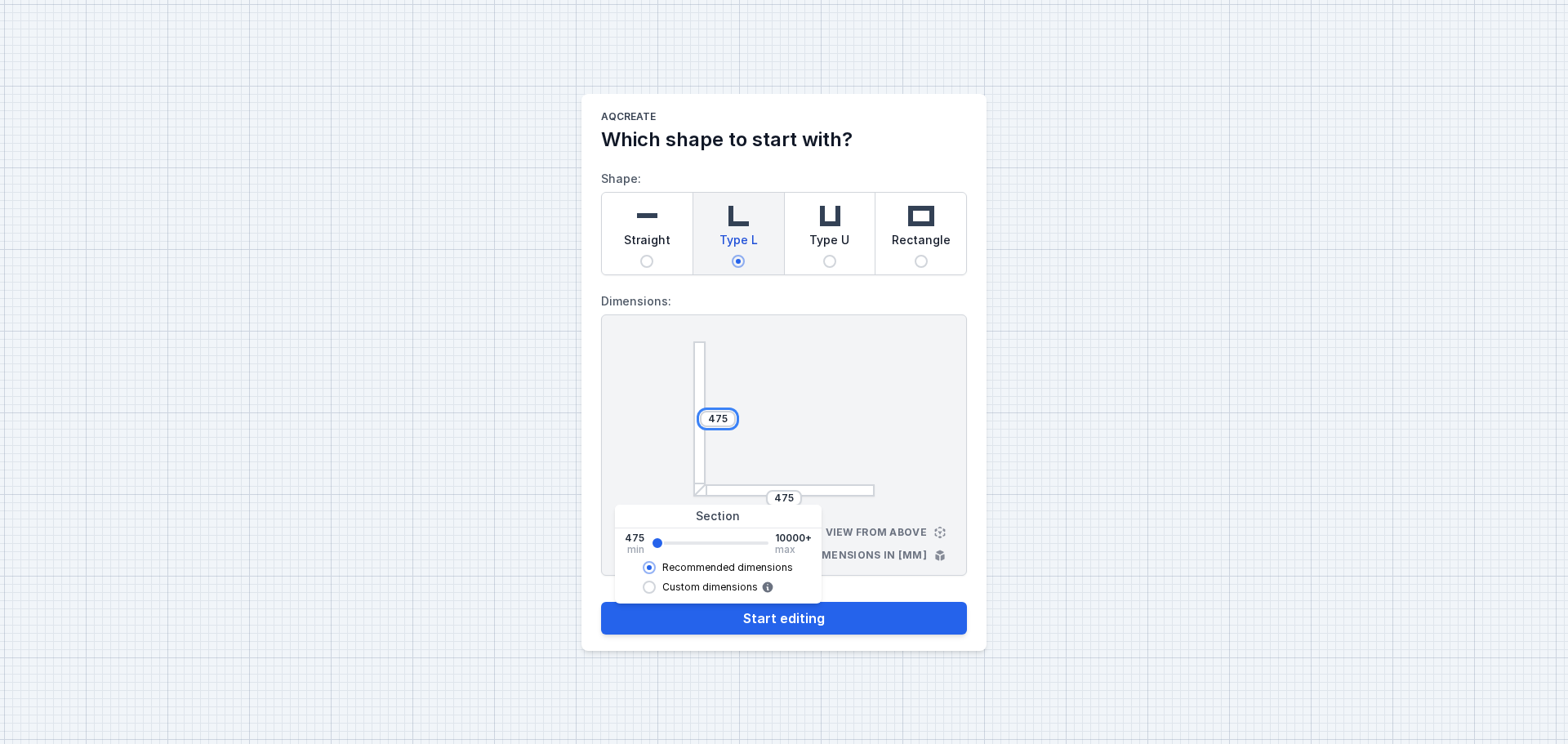
drag, startPoint x: 725, startPoint y: 420, endPoint x: 656, endPoint y: 424, distance: 69.1
click at [656, 424] on div "475 475 View from above Dimensions in [mm]" at bounding box center [784, 445] width 366 height 262
type input "350"
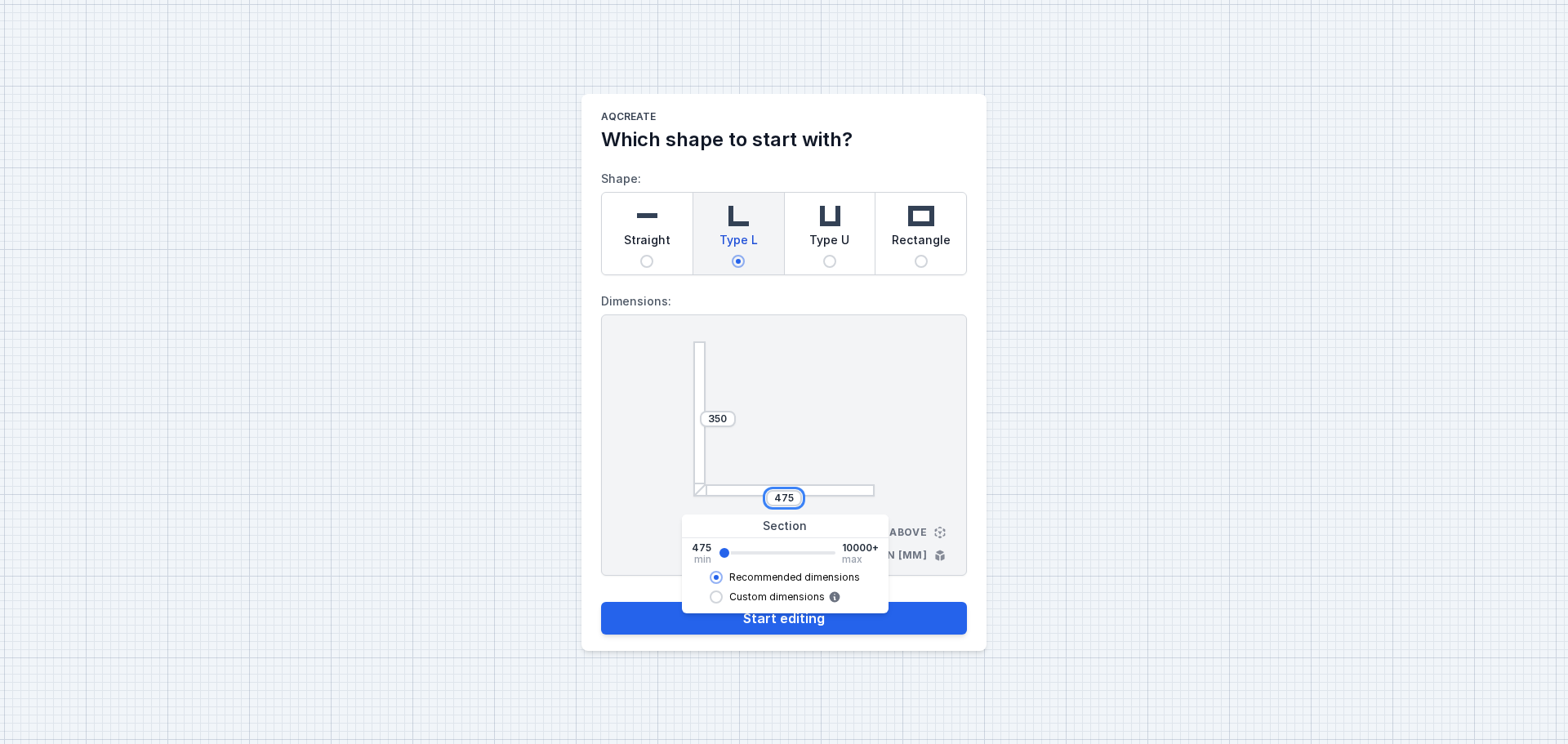
drag, startPoint x: 795, startPoint y: 498, endPoint x: 746, endPoint y: 498, distance: 49.0
click at [746, 498] on div "475" at bounding box center [784, 498] width 181 height 16
drag, startPoint x: 722, startPoint y: 556, endPoint x: 695, endPoint y: 556, distance: 27.0
click at [718, 555] on input "range" at bounding box center [777, 552] width 117 height 3
